Goal: Task Accomplishment & Management: Manage account settings

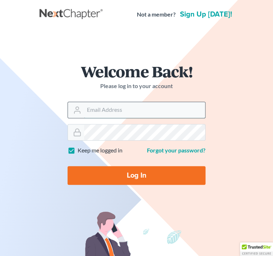
click at [106, 108] on input "Email Address" at bounding box center [144, 110] width 121 height 16
click at [190, 106] on input "Email Address" at bounding box center [144, 110] width 121 height 16
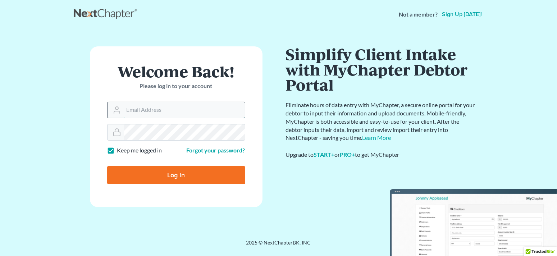
click at [185, 104] on input "Email Address" at bounding box center [184, 110] width 121 height 16
type input "[EMAIL_ADDRESS][DOMAIN_NAME]"
type input "Thinking..."
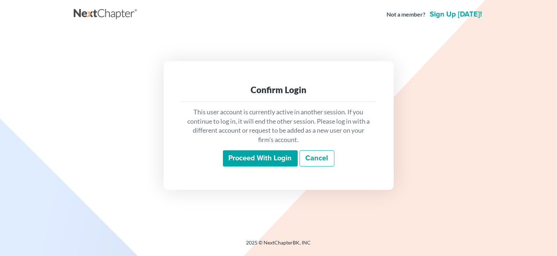
click at [287, 156] on input "Proceed with login" at bounding box center [260, 158] width 75 height 17
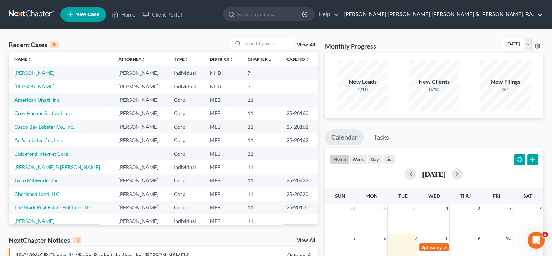
click at [487, 15] on link "Bernstein Shur Sawyer & Nelson, P.A." at bounding box center [441, 14] width 203 height 13
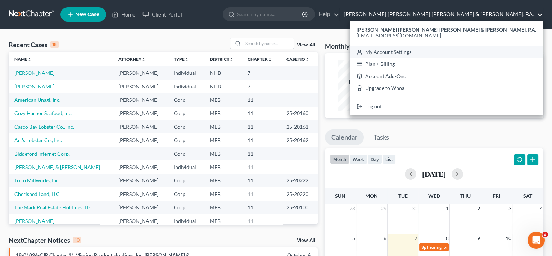
click at [489, 55] on link "My Account Settings" at bounding box center [446, 52] width 193 height 12
select select "24"
select select "20"
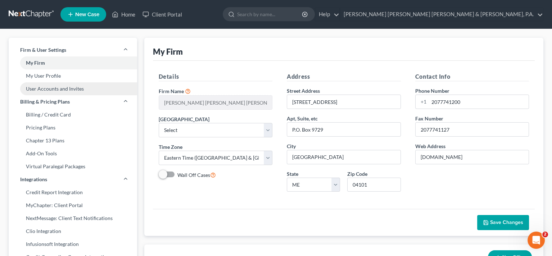
click at [56, 91] on link "User Accounts and Invites" at bounding box center [73, 88] width 128 height 13
select select "0"
select select "2"
select select "0"
select select "1"
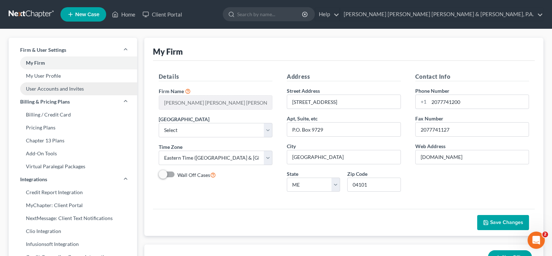
select select "1"
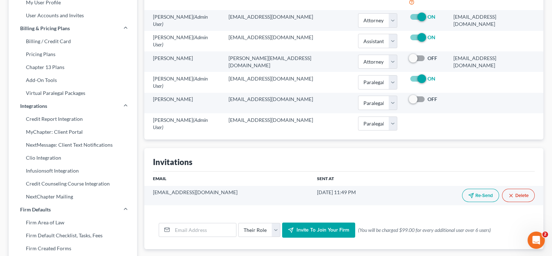
scroll to position [72, 0]
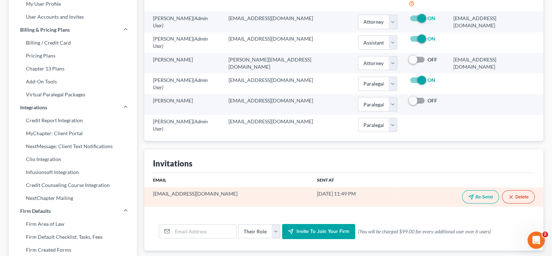
click at [484, 190] on button "Re-Send" at bounding box center [480, 196] width 37 height 13
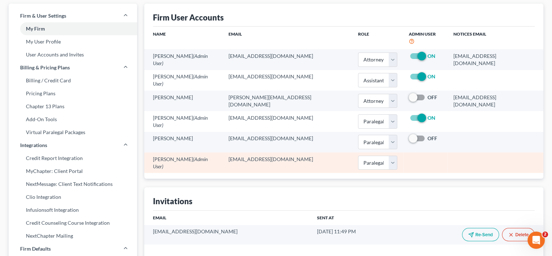
scroll to position [36, 0]
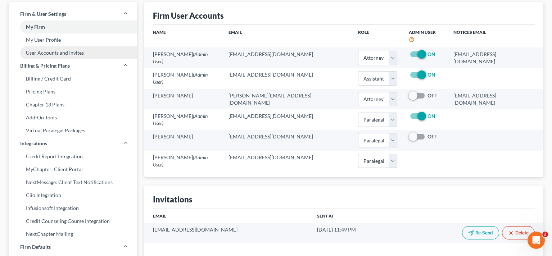
click at [55, 55] on link "User Accounts and Invites" at bounding box center [73, 52] width 128 height 13
click at [55, 53] on link "User Accounts and Invites" at bounding box center [73, 52] width 128 height 13
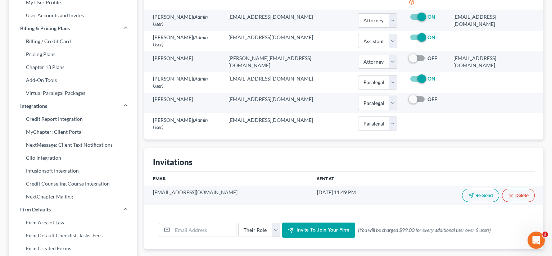
scroll to position [72, 0]
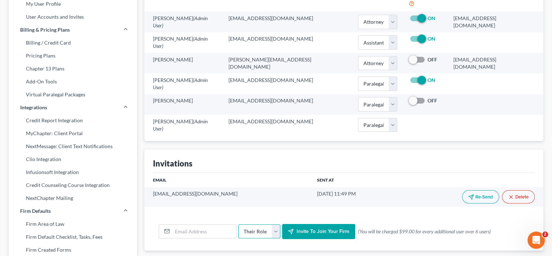
click at [259, 225] on select "Their Role Attorney Paralegal Assistant" at bounding box center [259, 231] width 42 height 14
click at [256, 236] on div "Their Role Attorney Paralegal Assistant Invite to join your firm (0 invites lef…" at bounding box center [344, 232] width 382 height 38
click at [273, 224] on select "Their Role Attorney Paralegal Assistant" at bounding box center [259, 231] width 42 height 14
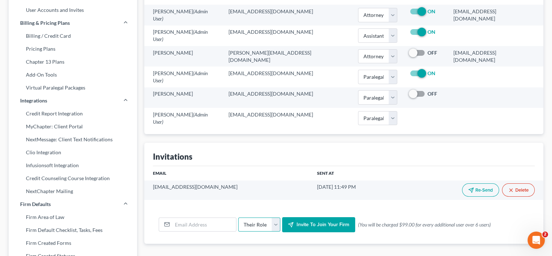
scroll to position [0, 0]
